Goal: Information Seeking & Learning: Check status

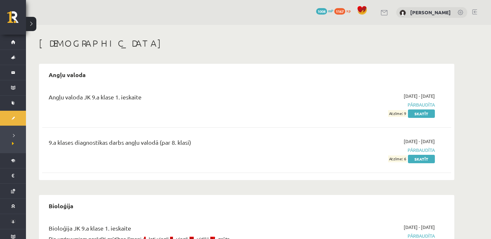
scroll to position [1311, 0]
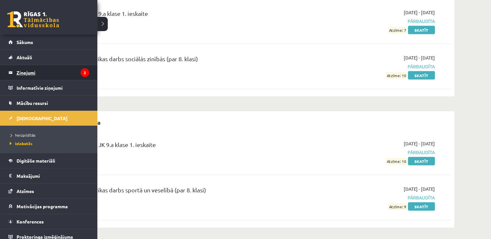
click at [23, 74] on legend "Ziņojumi 2" at bounding box center [53, 72] width 73 height 15
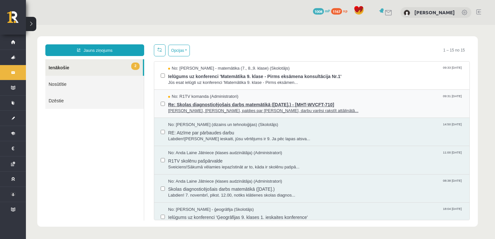
click at [227, 106] on span "Re: Skolas diagnosticējošais darbs matemātikā (07.11.2025.) - [MHT-WVCFT-710]" at bounding box center [315, 104] width 295 height 8
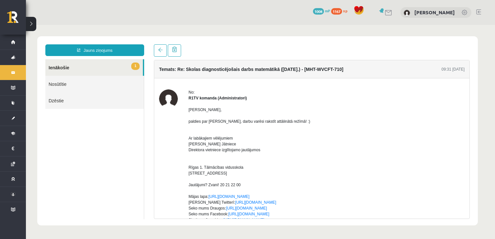
click at [97, 68] on link "1 Ienākošie" at bounding box center [94, 67] width 98 height 17
click at [65, 69] on link "1 Ienākošie" at bounding box center [94, 67] width 98 height 17
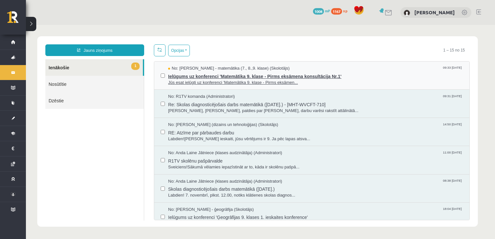
click at [237, 77] on span "Ielūgums uz konferenci 'Matemātika 9. klase - Pirms eksāmena konsultācija Nr.1'" at bounding box center [315, 76] width 295 height 8
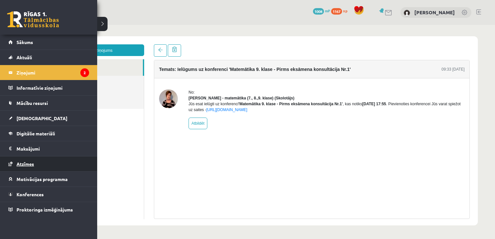
click at [25, 162] on span "Atzīmes" at bounding box center [26, 164] width 18 height 6
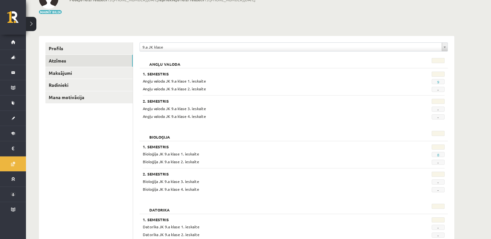
scroll to position [20, 0]
